Goal: Task Accomplishment & Management: Complete application form

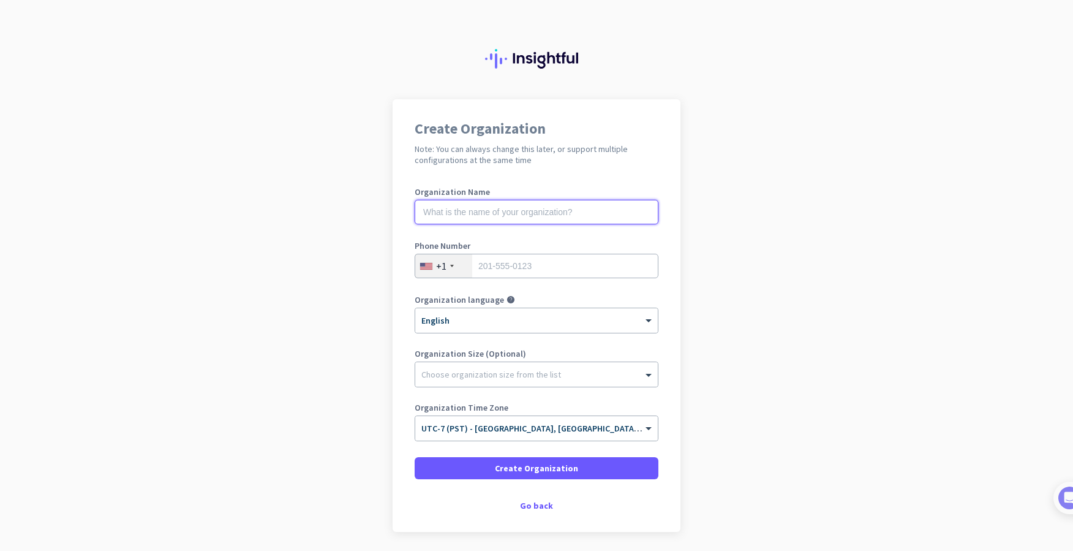
click at [470, 215] on input "text" at bounding box center [537, 212] width 244 height 24
type input "[PERSON_NAME]"
click at [494, 266] on input "tel" at bounding box center [537, 266] width 244 height 24
type input "4242028385"
click at [503, 374] on div at bounding box center [536, 371] width 243 height 12
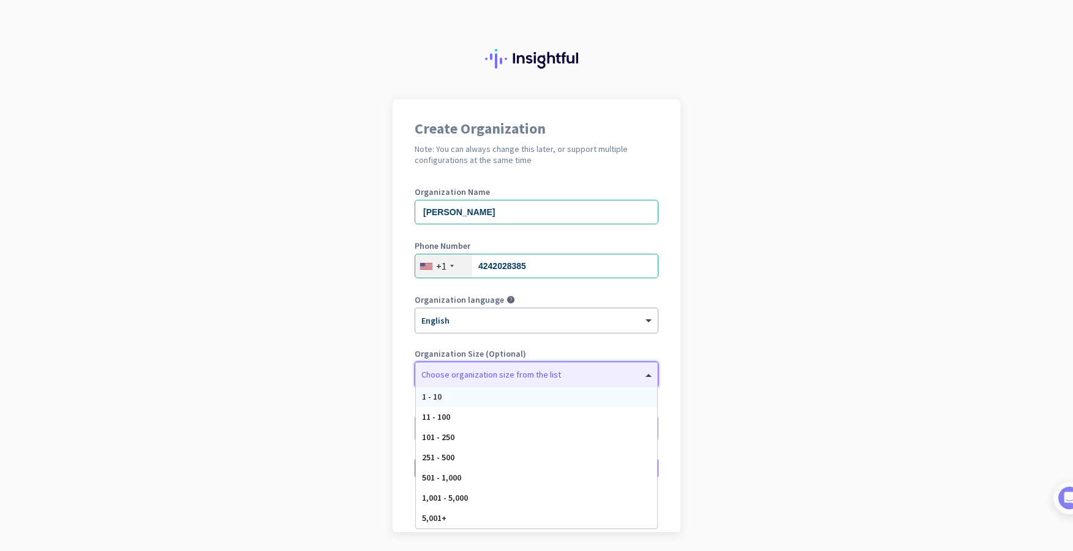
click at [487, 372] on div at bounding box center [536, 371] width 243 height 12
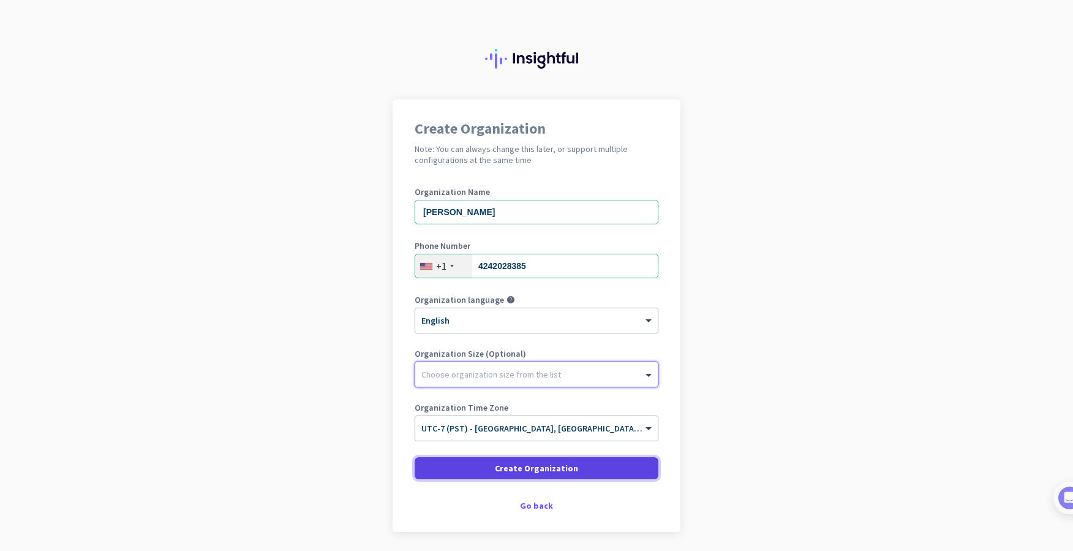
click at [519, 467] on span "Create Organization" at bounding box center [536, 468] width 83 height 12
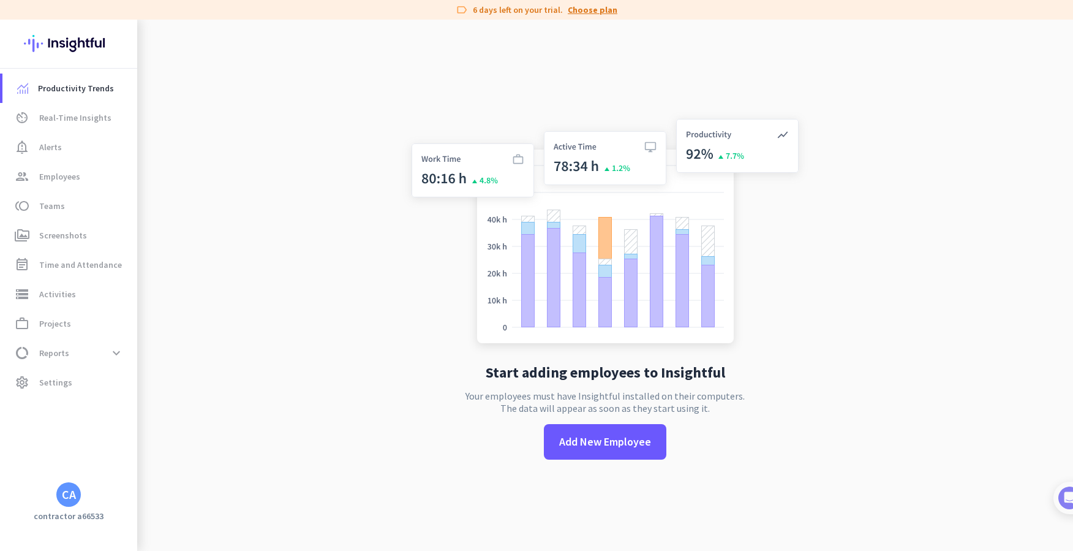
click at [592, 8] on link "Choose plan" at bounding box center [593, 10] width 50 height 12
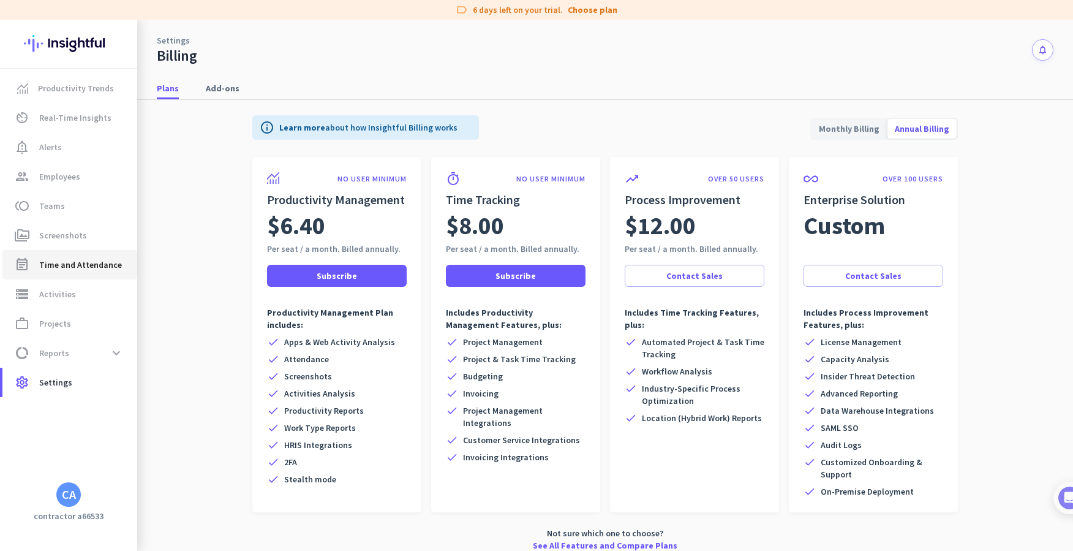
click at [79, 265] on span "Time and Attendance" at bounding box center [80, 264] width 83 height 15
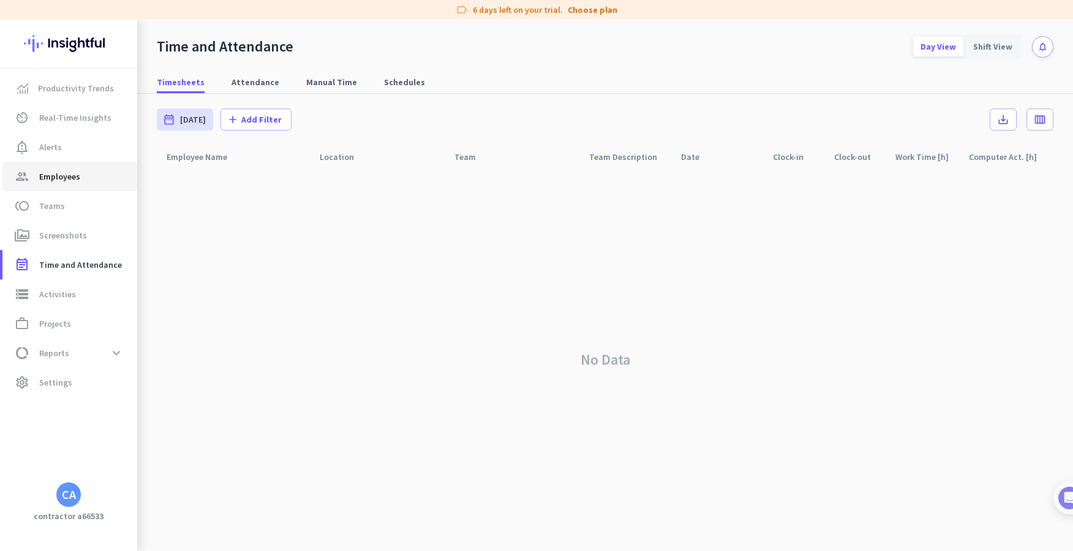
click at [64, 178] on span "Employees" at bounding box center [59, 176] width 41 height 15
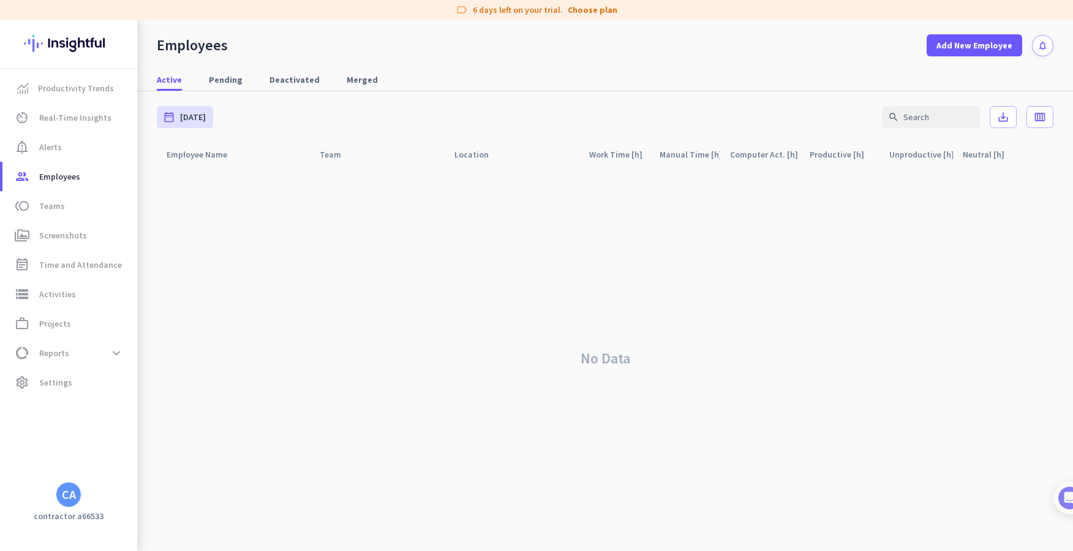
click at [78, 502] on div "CA" at bounding box center [68, 494] width 24 height 24
click at [119, 471] on span "Sign out" at bounding box center [134, 470] width 74 height 11
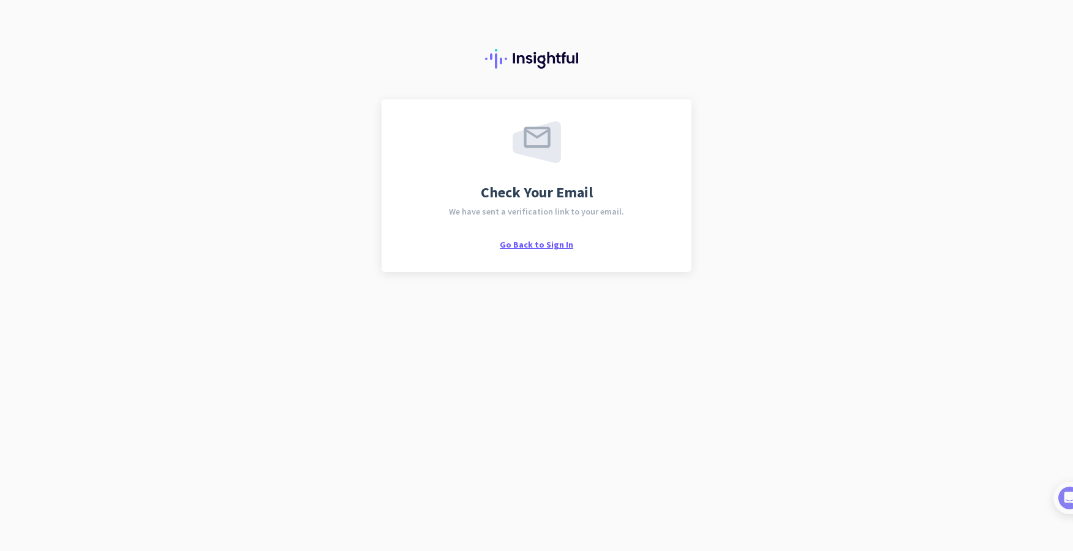
click at [543, 243] on span "Go Back to Sign In" at bounding box center [536, 244] width 73 height 11
click at [526, 247] on span "Go Back to Sign In" at bounding box center [536, 244] width 73 height 11
